Goal: Task Accomplishment & Management: Manage account settings

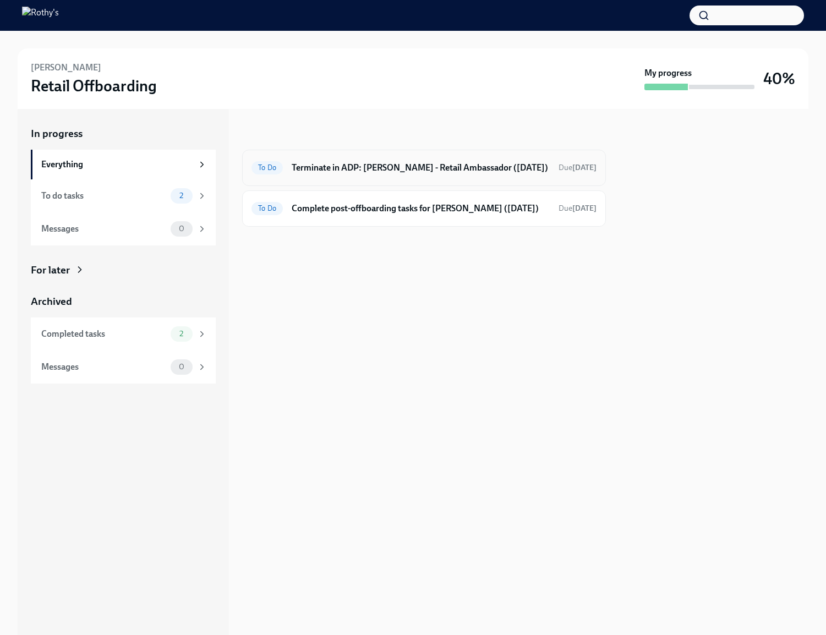
click at [440, 170] on h6 "Terminate in ADP: [PERSON_NAME] - Retail Ambassador ([DATE])" at bounding box center [421, 168] width 258 height 12
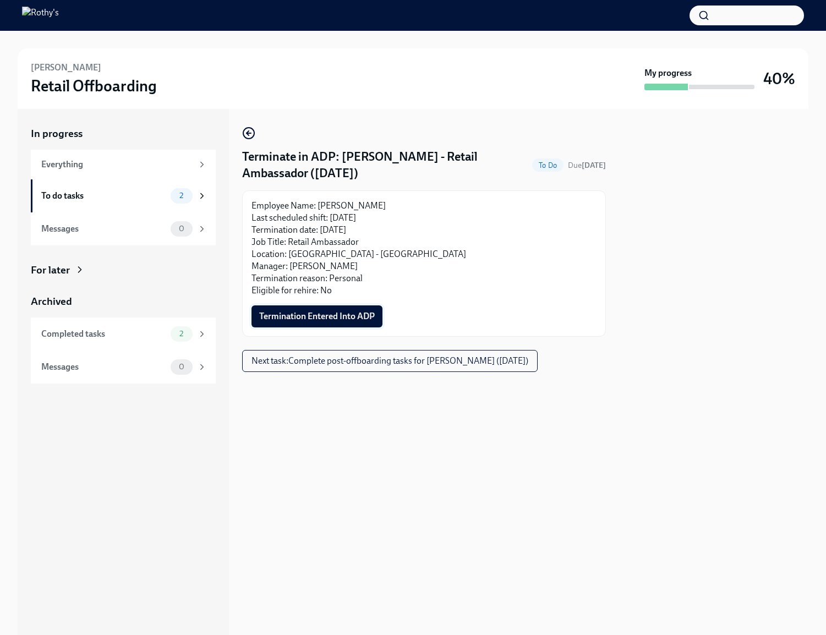
click at [336, 315] on span "Termination Entered Into ADP" at bounding box center [317, 316] width 116 height 11
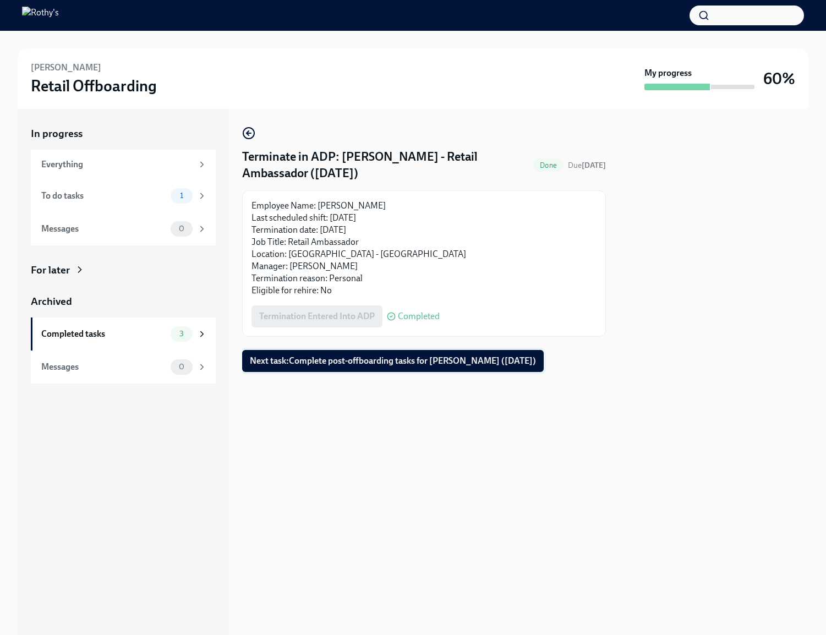
click at [381, 369] on button "Next task : Complete post-offboarding tasks for Katie Klinedinst (09/11/2025)" at bounding box center [393, 361] width 302 height 22
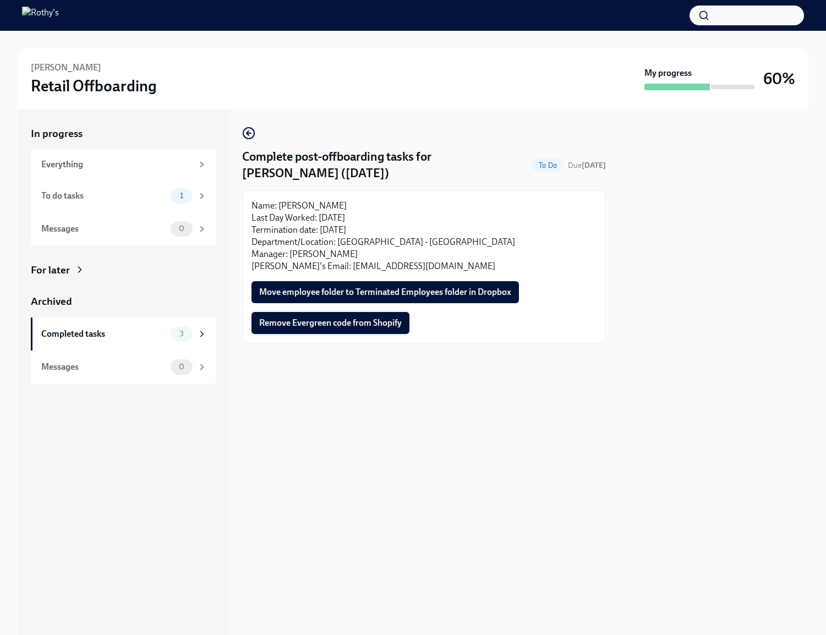
click at [361, 326] on span "Remove Evergreen code from Shopify" at bounding box center [330, 323] width 143 height 11
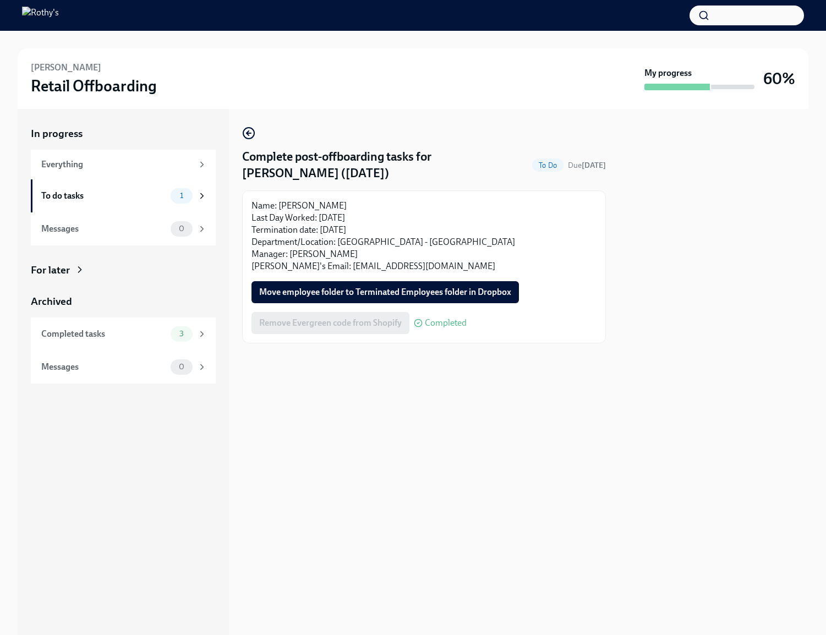
click at [479, 297] on span "Move employee folder to Terminated Employees folder in Dropbox" at bounding box center [385, 292] width 252 height 11
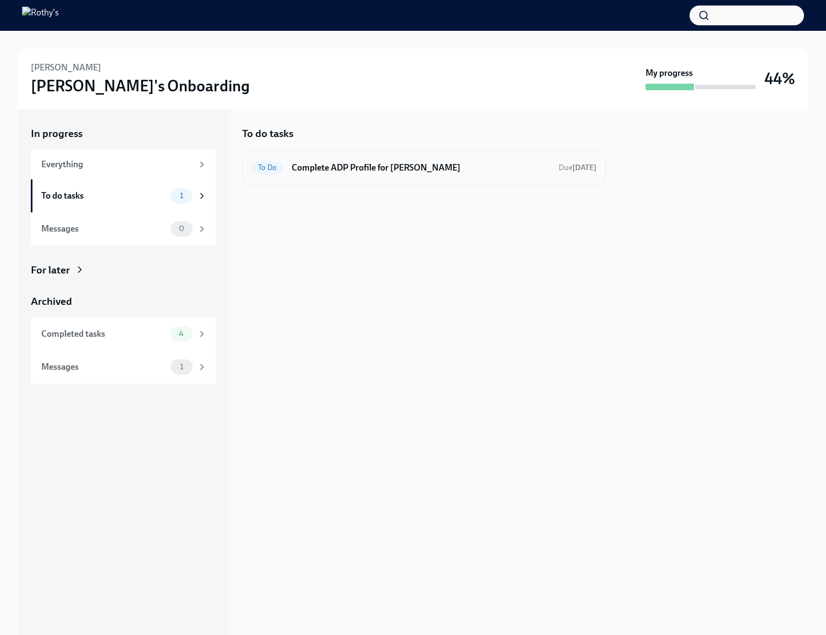
click at [349, 162] on h6 "Complete ADP Profile for [PERSON_NAME]" at bounding box center [421, 168] width 258 height 12
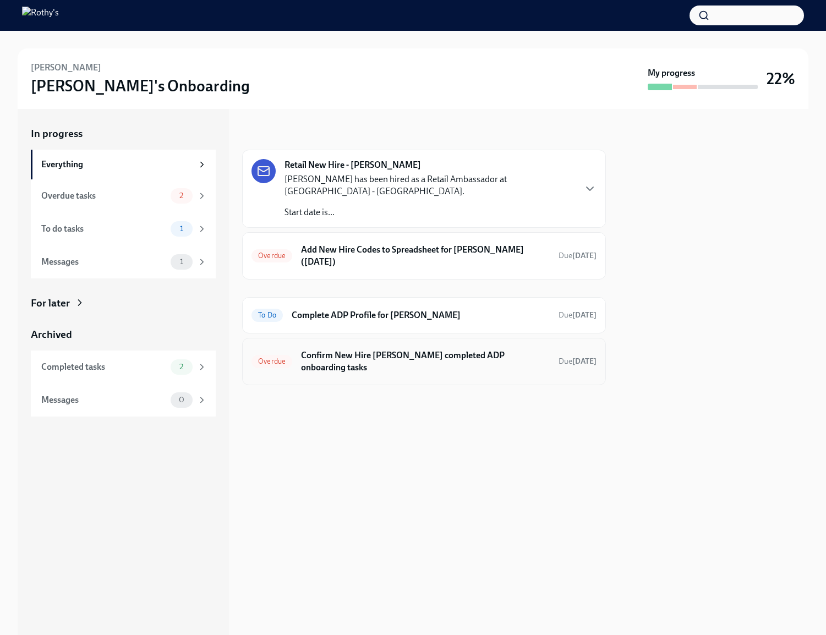
click at [452, 355] on h6 "Confirm New Hire Claire Menzia completed ADP onboarding tasks" at bounding box center [425, 362] width 249 height 24
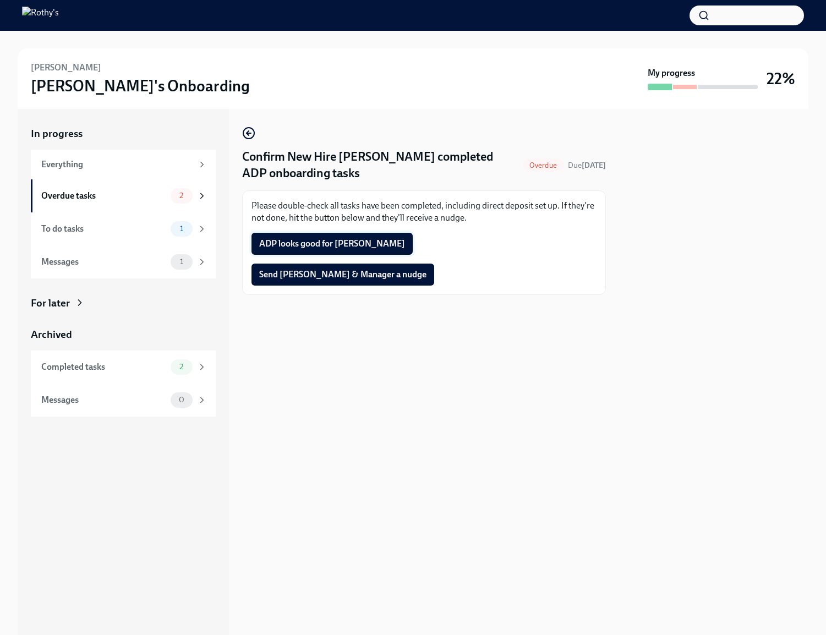
click at [324, 237] on button "ADP looks good for Claire" at bounding box center [332, 244] width 161 height 22
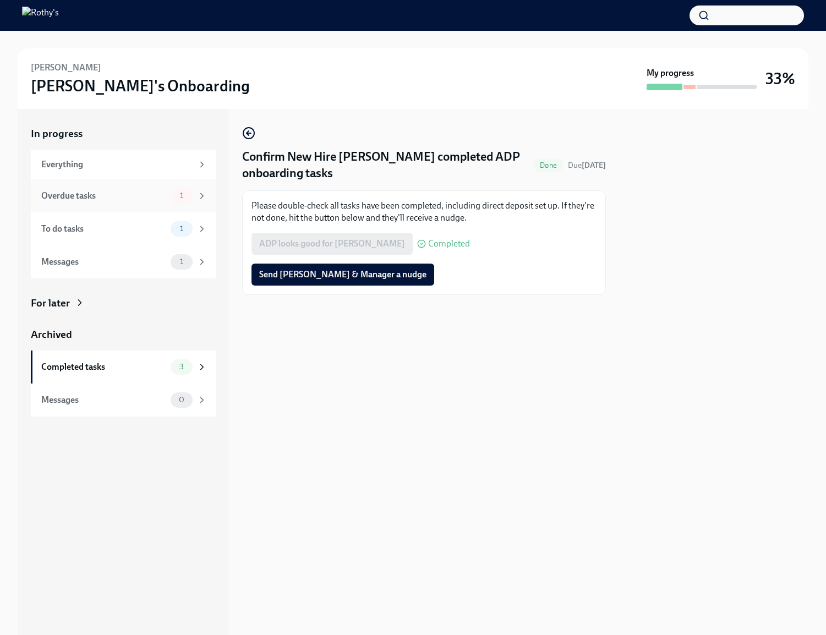
click at [131, 198] on div "Overdue tasks" at bounding box center [103, 196] width 125 height 12
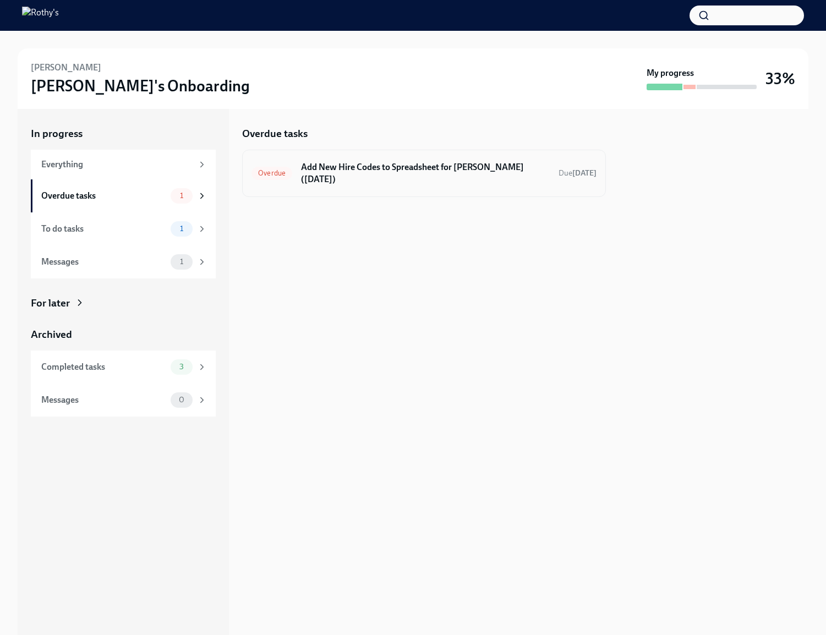
click at [404, 188] on div "Overdue Add New Hire Codes to Spreadsheet for Claire Menzia (09/15/2025) Due 4 …" at bounding box center [424, 173] width 364 height 47
click at [393, 170] on h6 "Add New Hire Codes to Spreadsheet for Claire Menzia (09/15/2025)" at bounding box center [425, 173] width 249 height 24
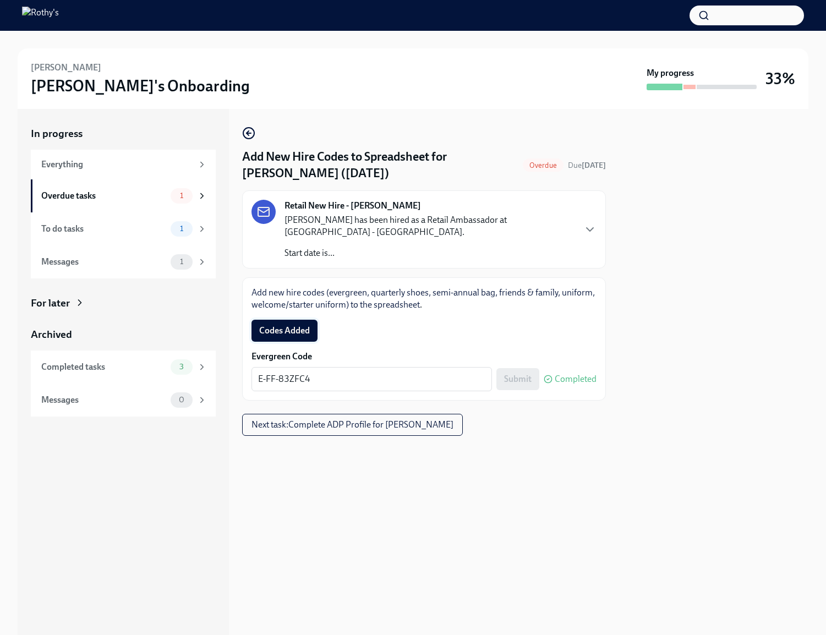
click at [289, 328] on span "Codes Added" at bounding box center [284, 330] width 51 height 11
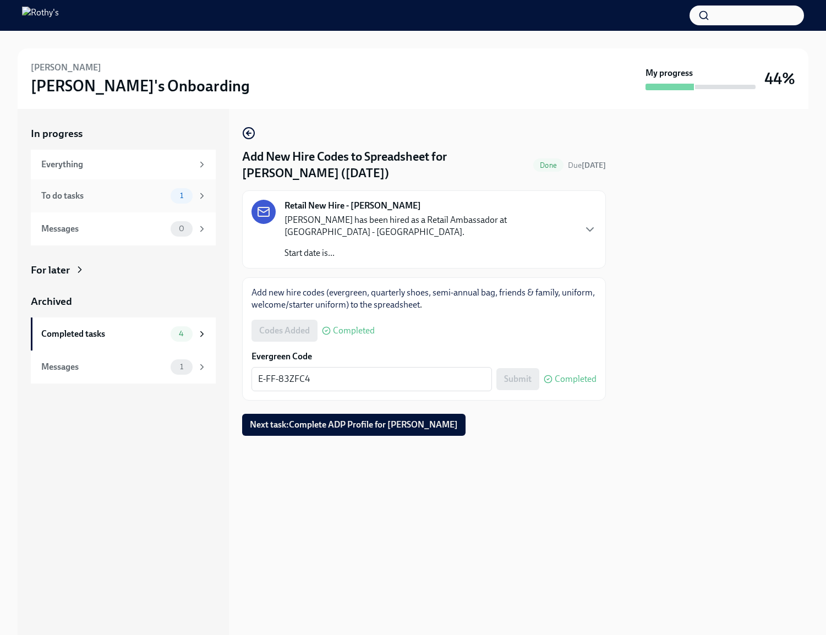
click at [139, 187] on div "To do tasks 1" at bounding box center [123, 195] width 185 height 33
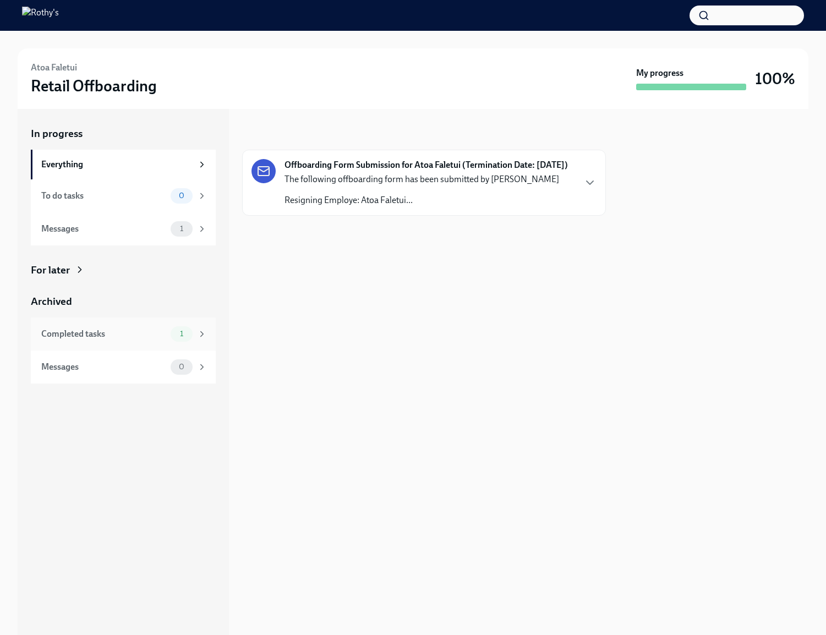
click at [121, 333] on div "Completed tasks" at bounding box center [103, 334] width 125 height 12
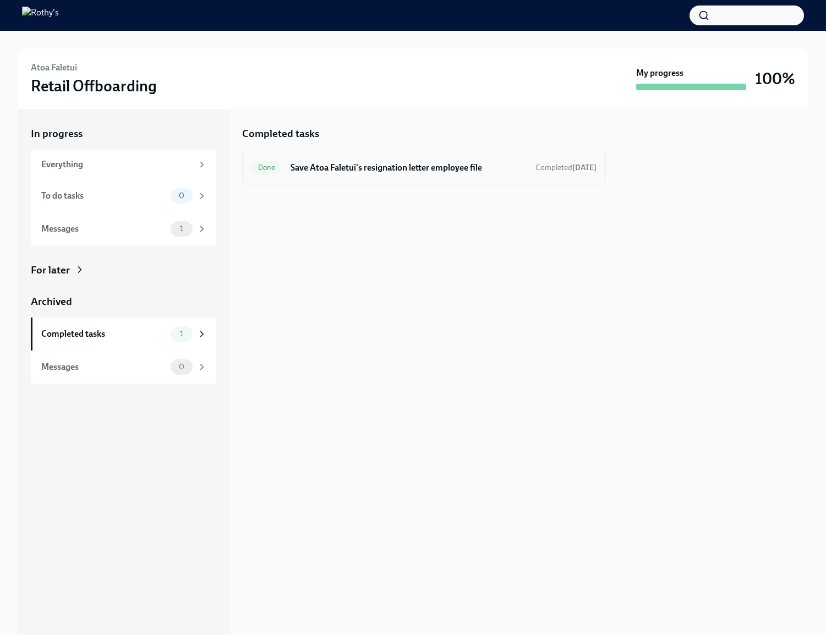
click at [375, 165] on h6 "Save Atoa Faletui's resignation letter employee file" at bounding box center [409, 168] width 236 height 12
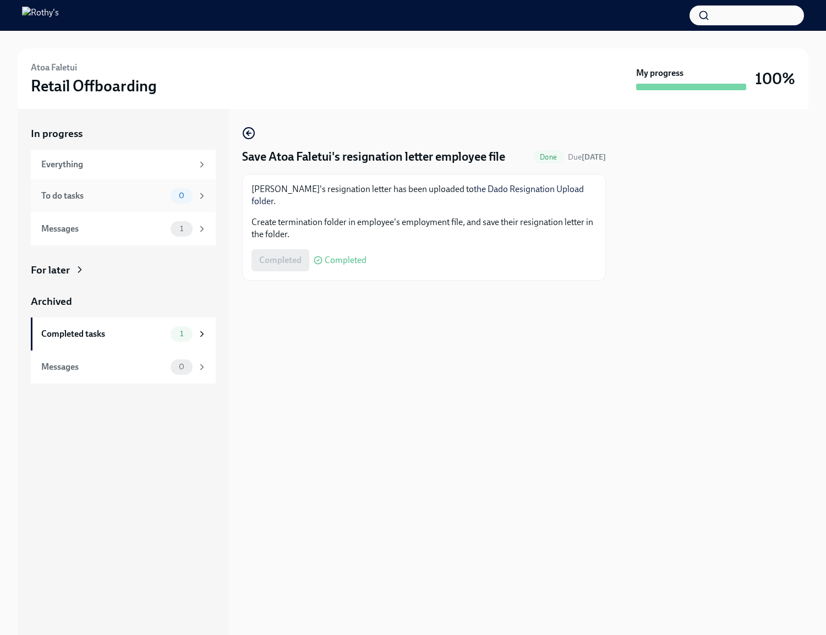
click at [117, 202] on div "To do tasks 0" at bounding box center [124, 195] width 166 height 15
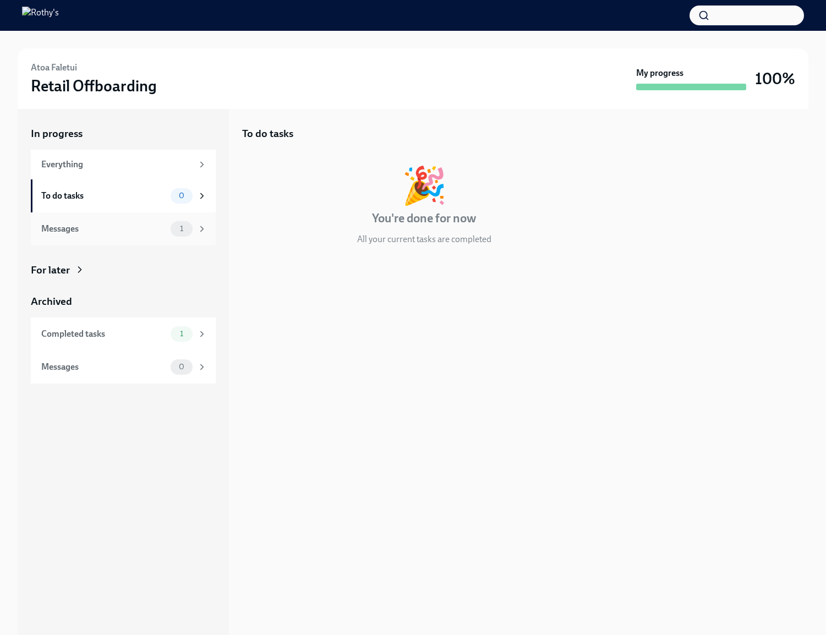
click at [127, 234] on div "Messages" at bounding box center [103, 229] width 125 height 12
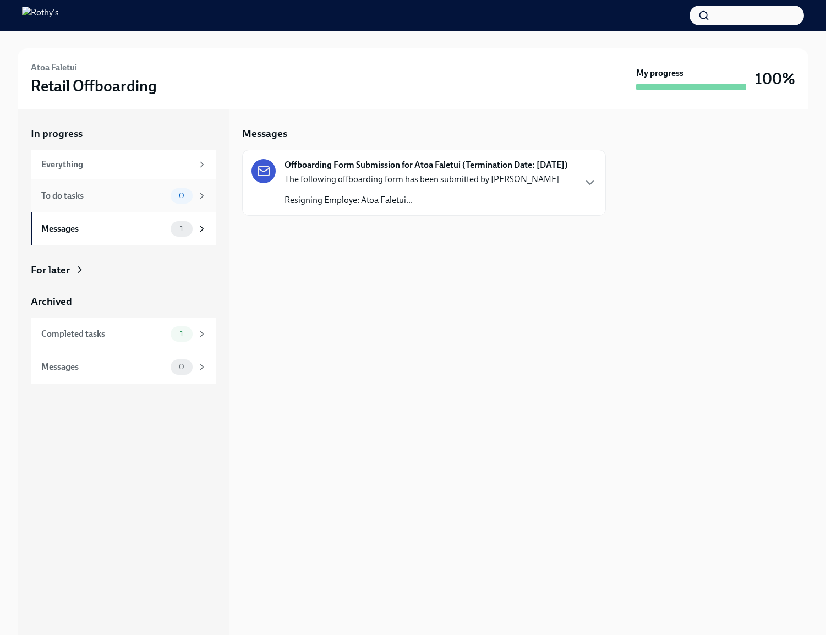
click at [126, 186] on div "To do tasks 0" at bounding box center [123, 195] width 185 height 33
